Goal: Task Accomplishment & Management: Use online tool/utility

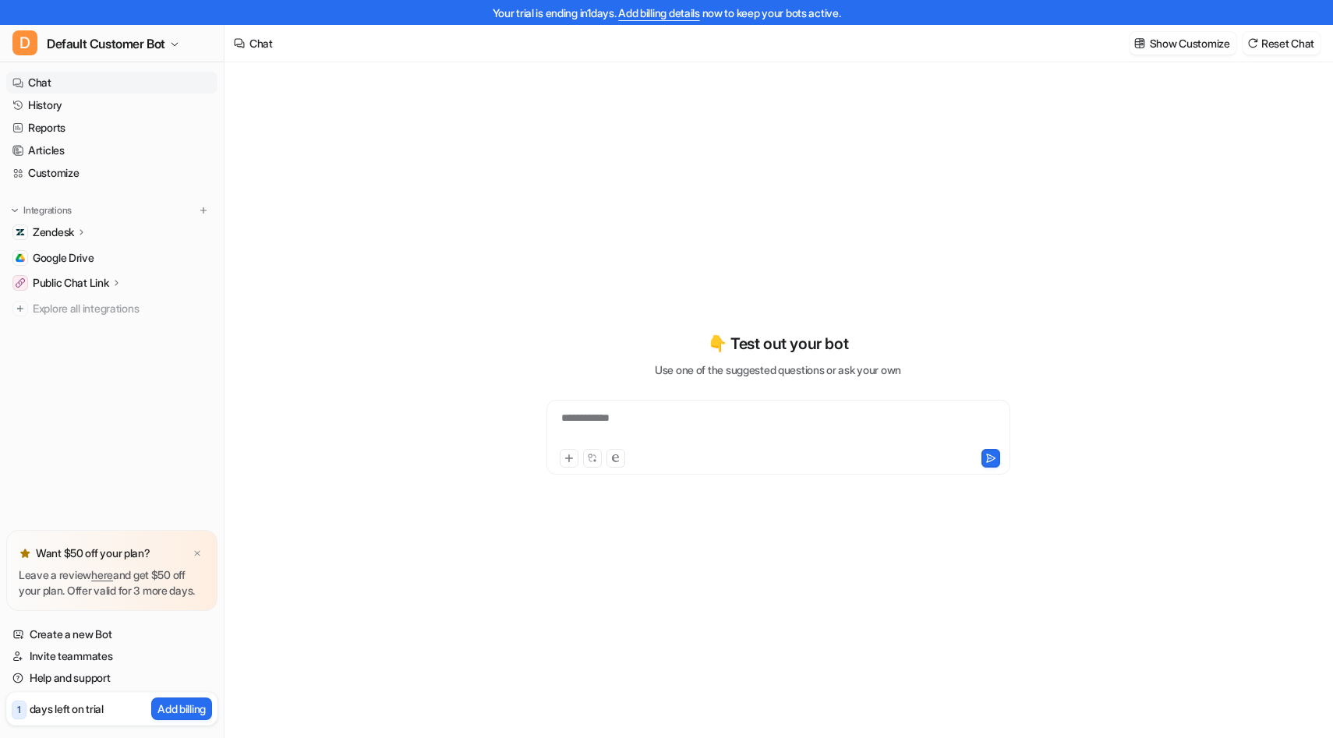
type textarea "**********"
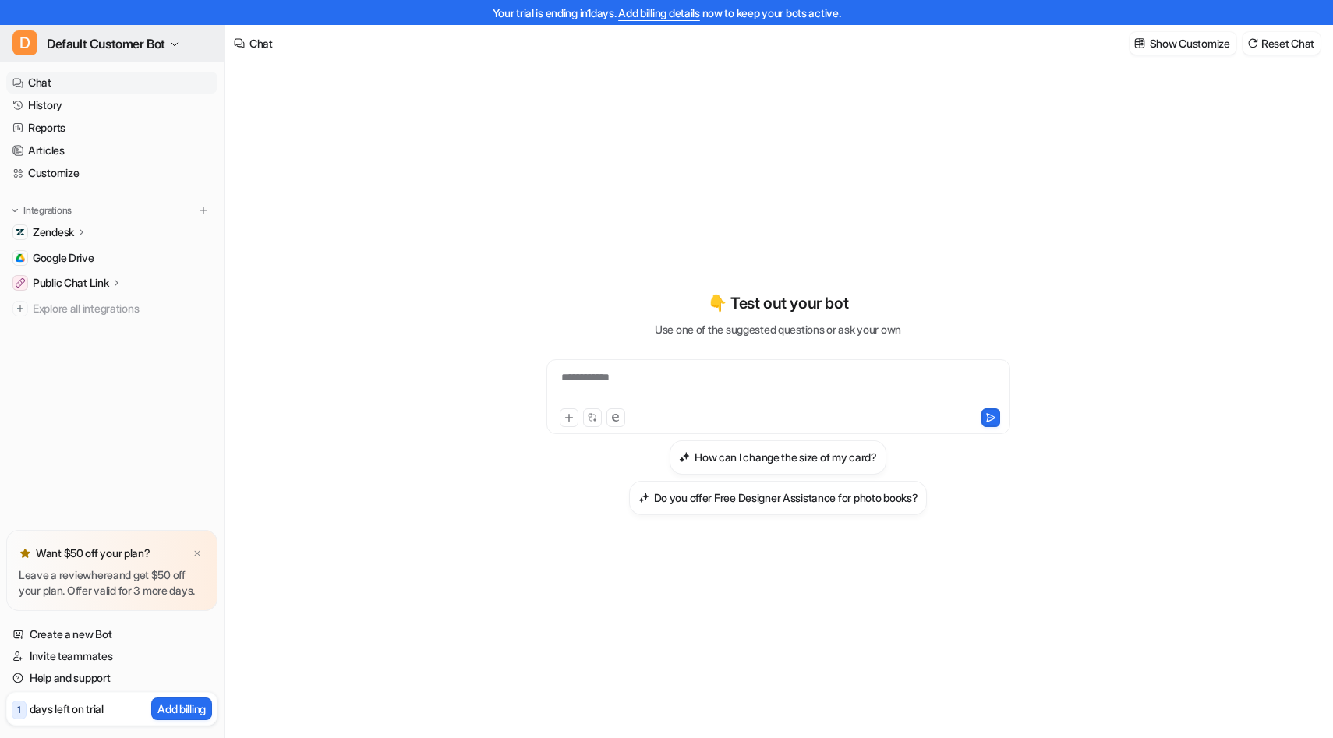
click at [178, 41] on icon "button" at bounding box center [174, 44] width 9 height 9
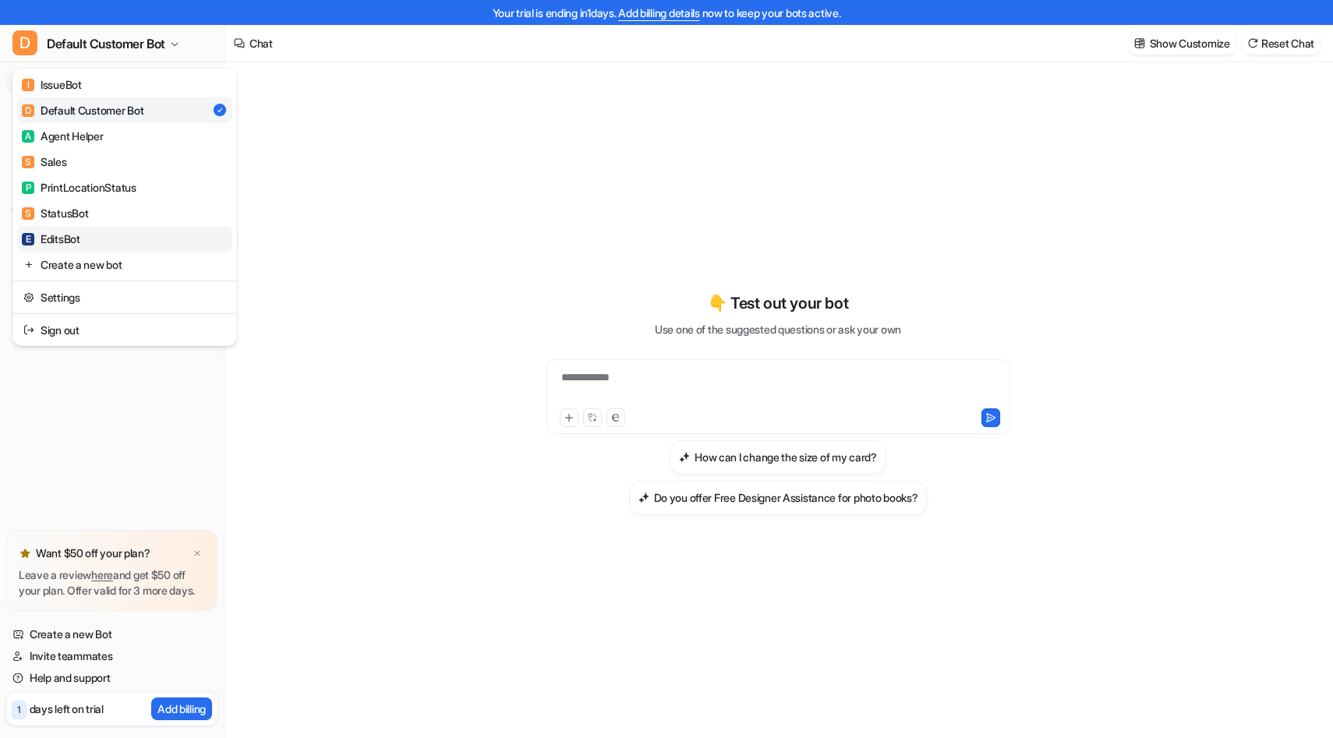
click at [65, 234] on div "E EditsBot" at bounding box center [51, 239] width 58 height 16
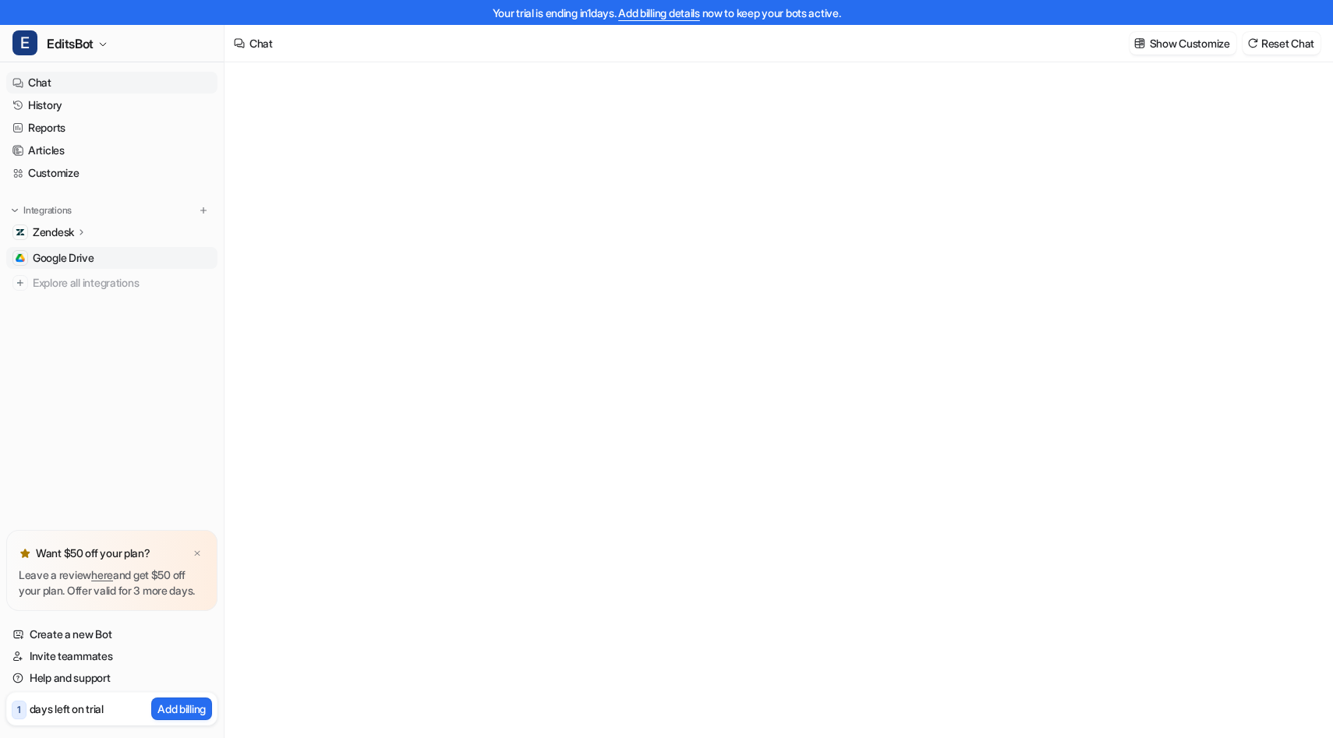
type textarea "**********"
click at [74, 230] on p "Zendesk" at bounding box center [53, 232] width 41 height 16
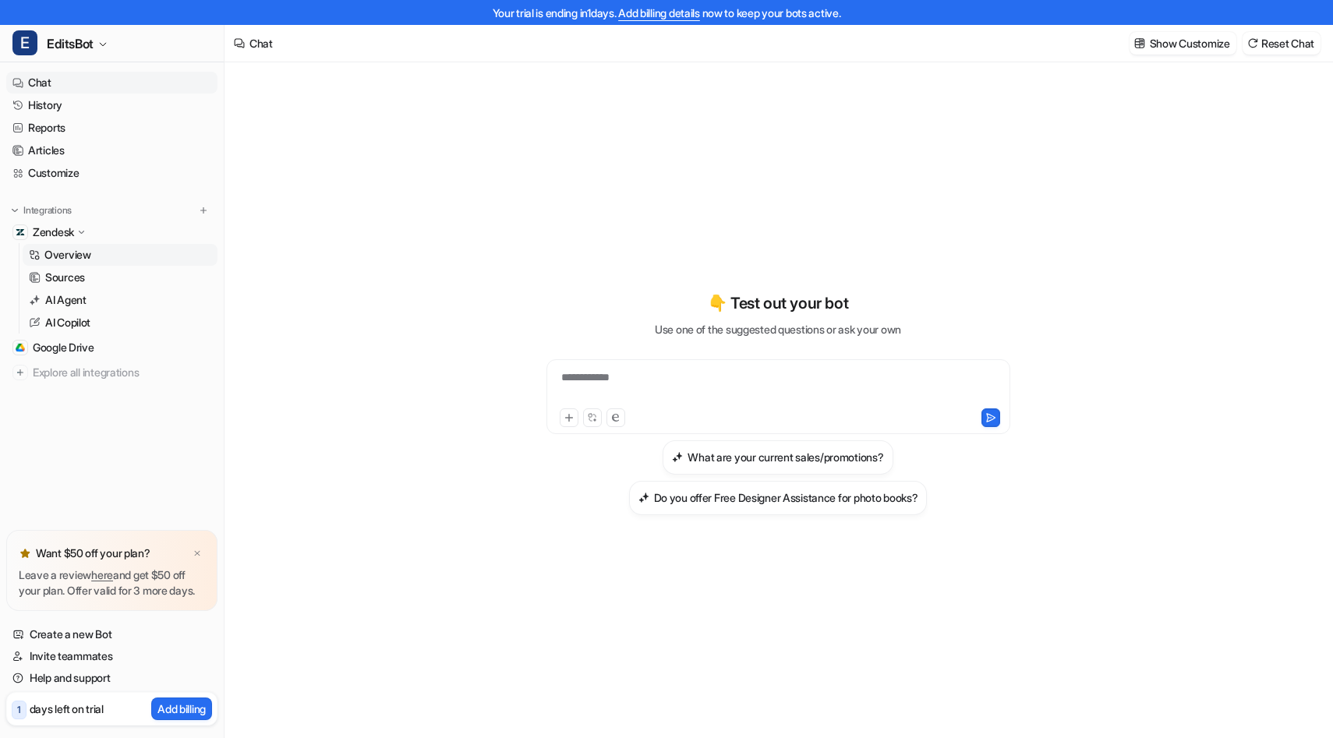
click at [82, 253] on p "Overview" at bounding box center [67, 255] width 47 height 16
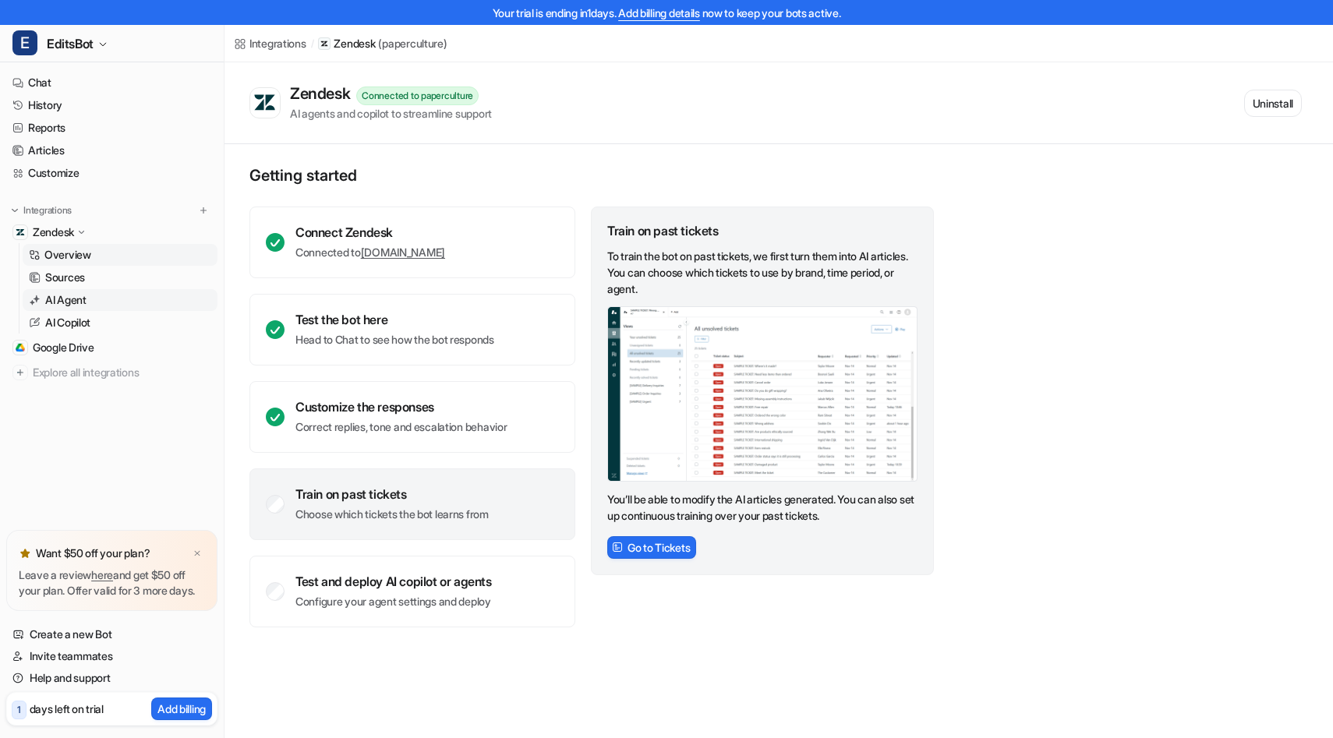
click at [69, 294] on p "AI Agent" at bounding box center [65, 300] width 41 height 16
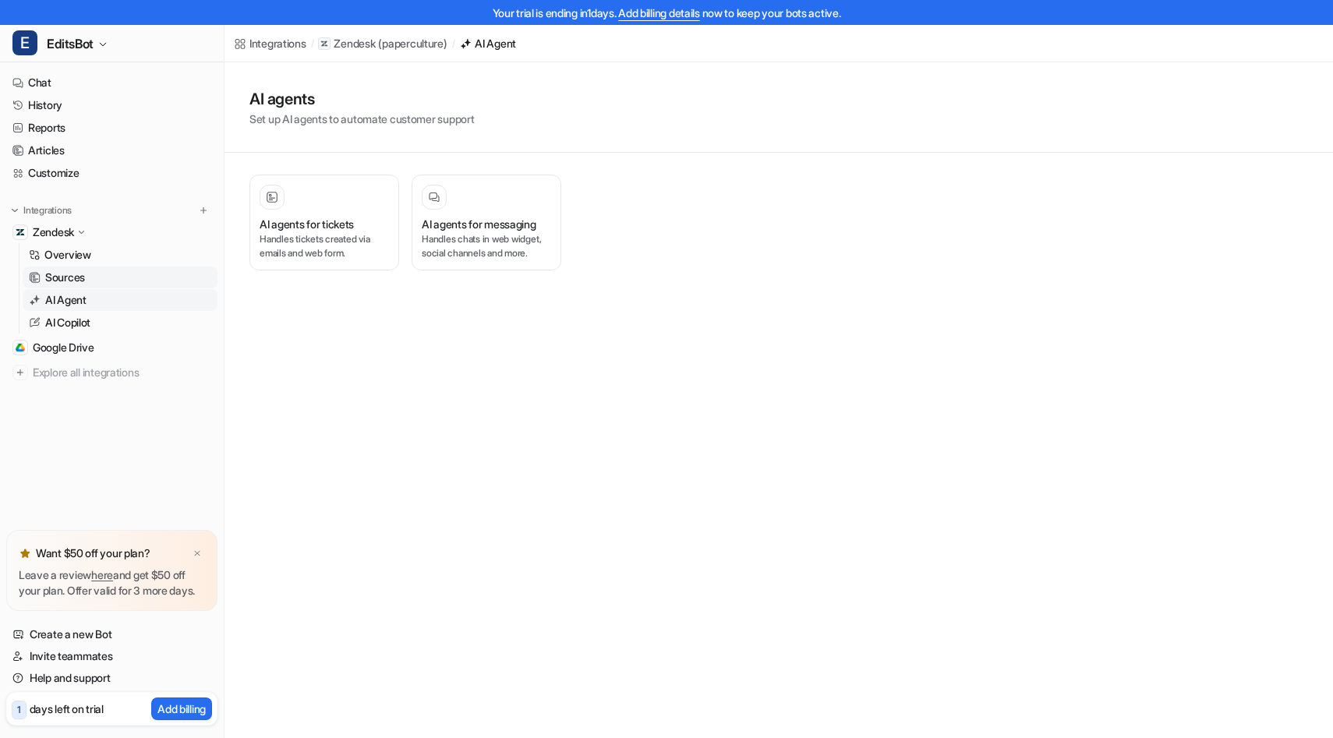
click at [82, 283] on p "Sources" at bounding box center [65, 278] width 40 height 16
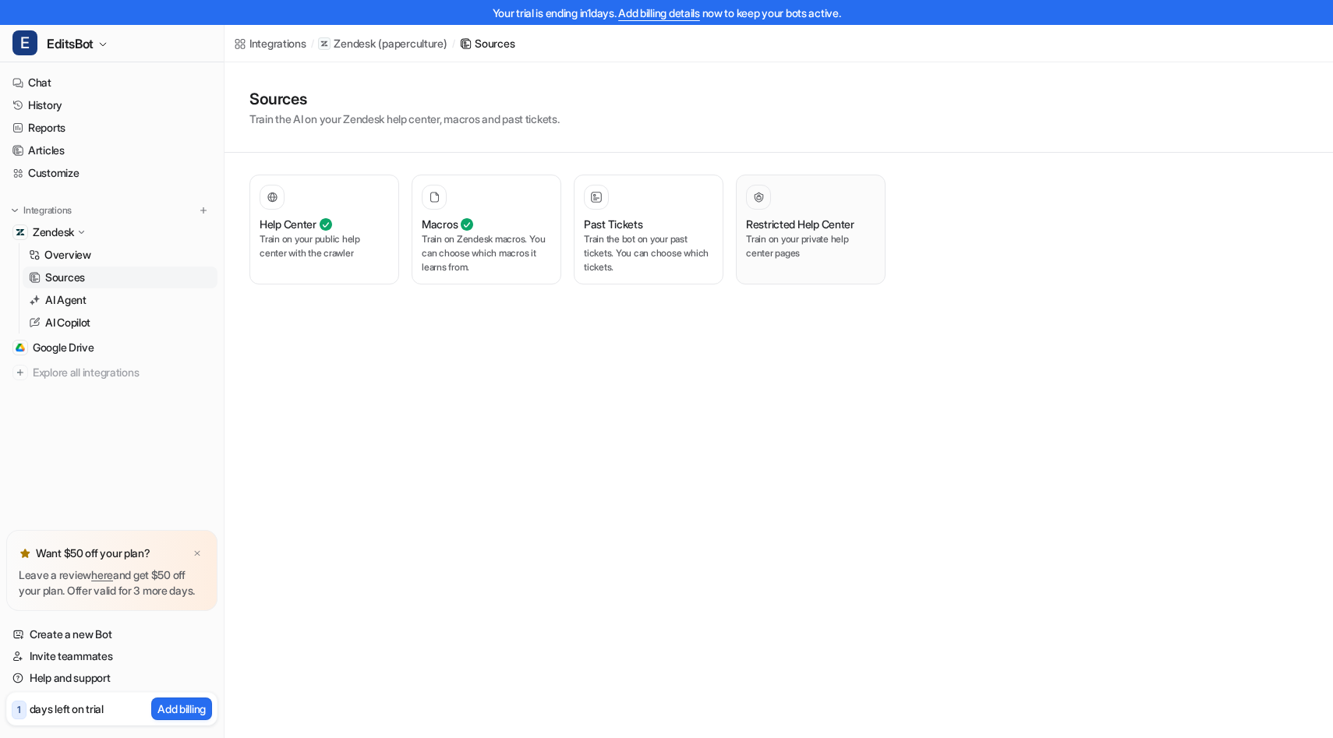
click at [817, 236] on p "Train on your private help center pages" at bounding box center [810, 246] width 129 height 28
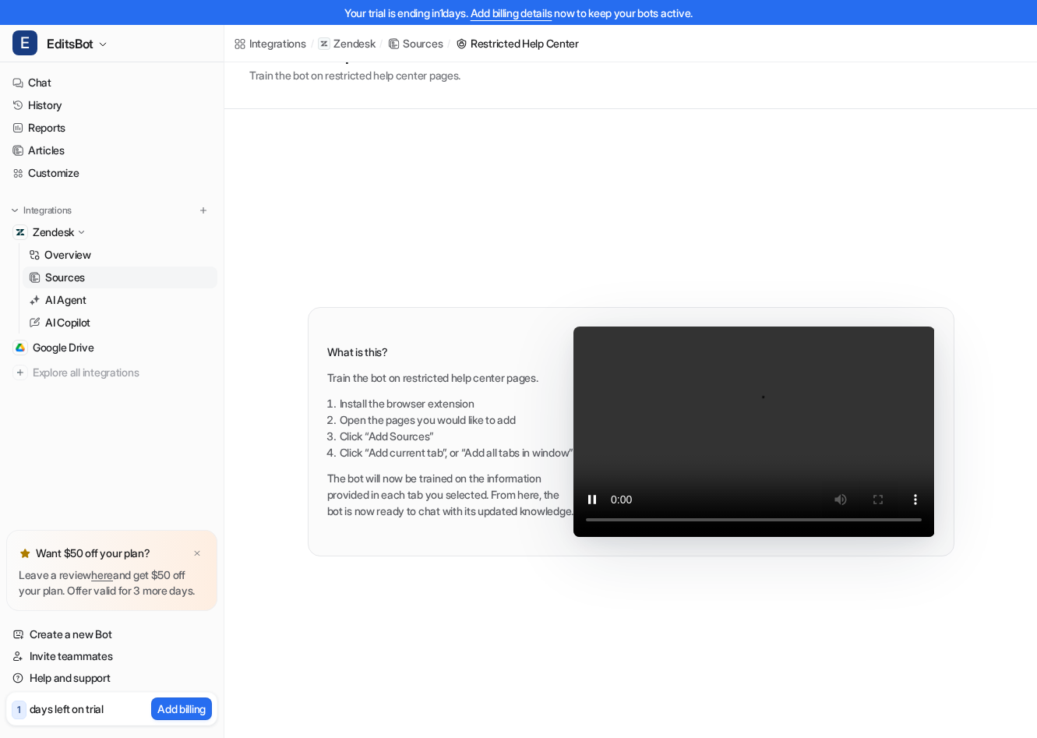
scroll to position [69, 0]
click at [72, 677] on link "Help and support" at bounding box center [111, 678] width 211 height 22
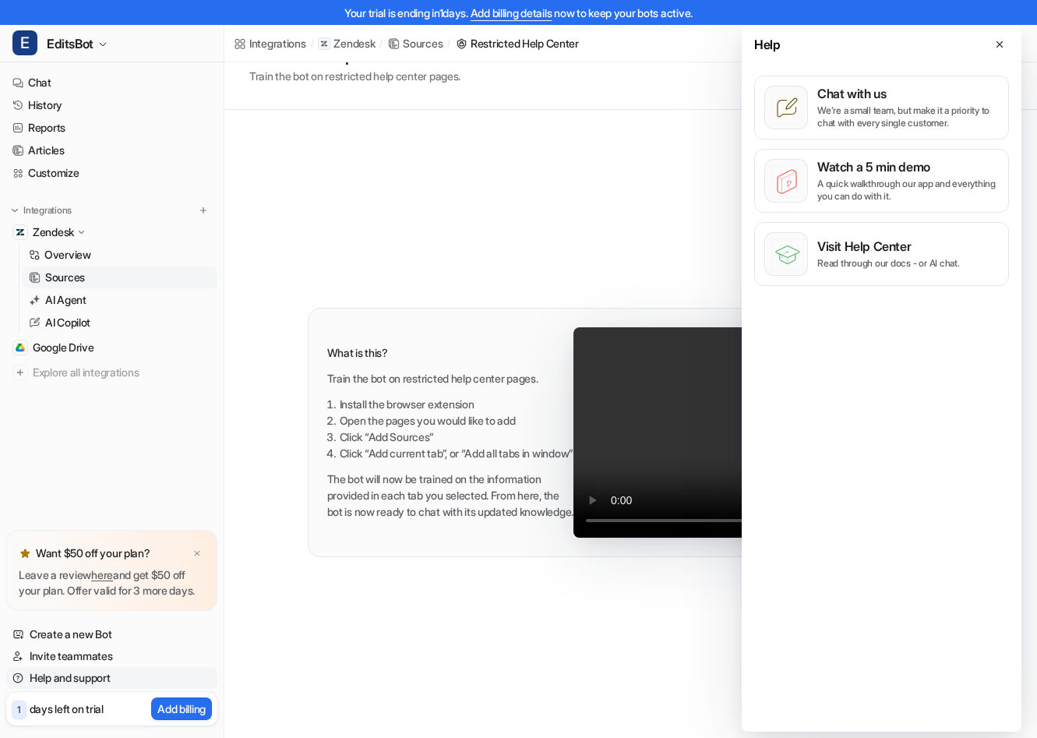
scroll to position [0, 0]
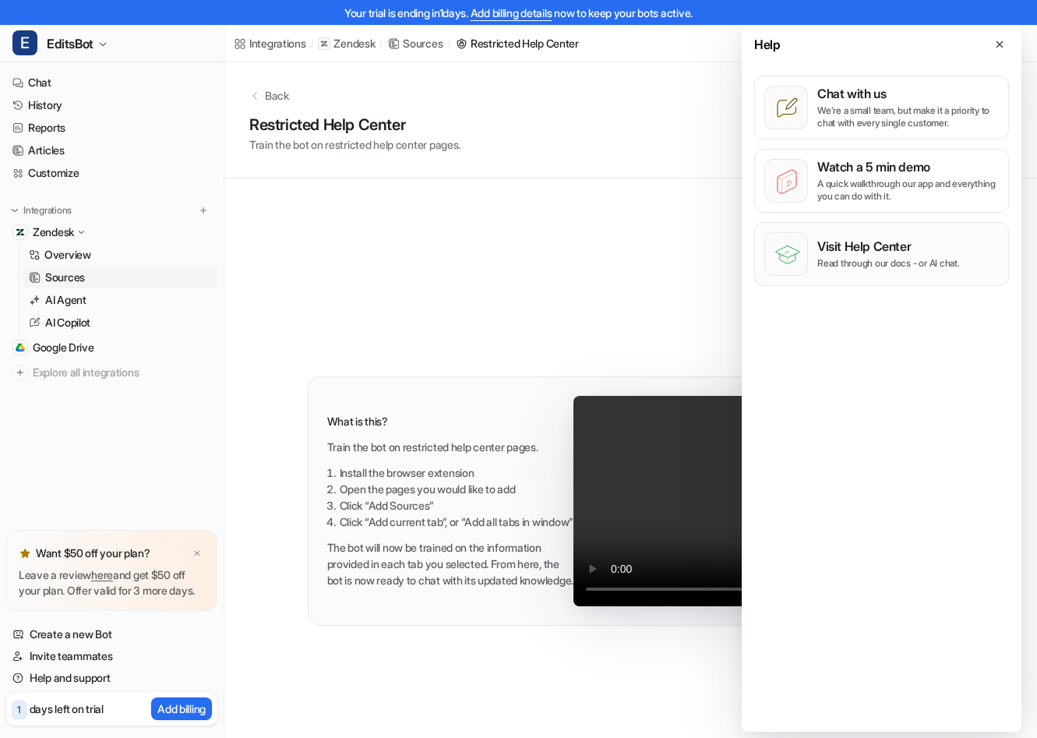
click at [891, 256] on div "Visit Help Center Read through our docs - or AI chat." at bounding box center [888, 253] width 143 height 31
